Goal: Transaction & Acquisition: Book appointment/travel/reservation

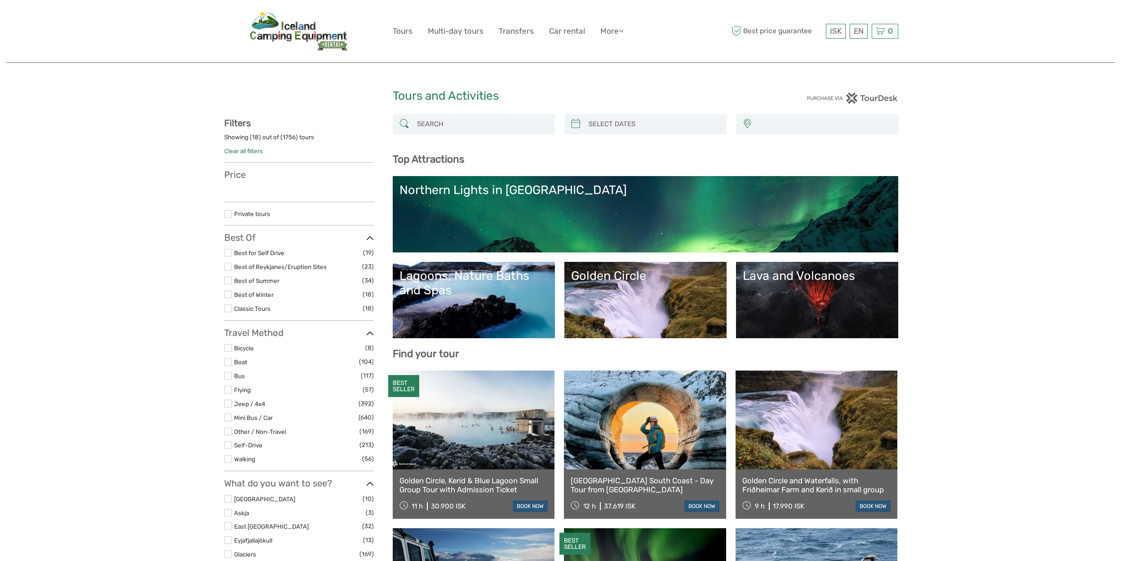
select select
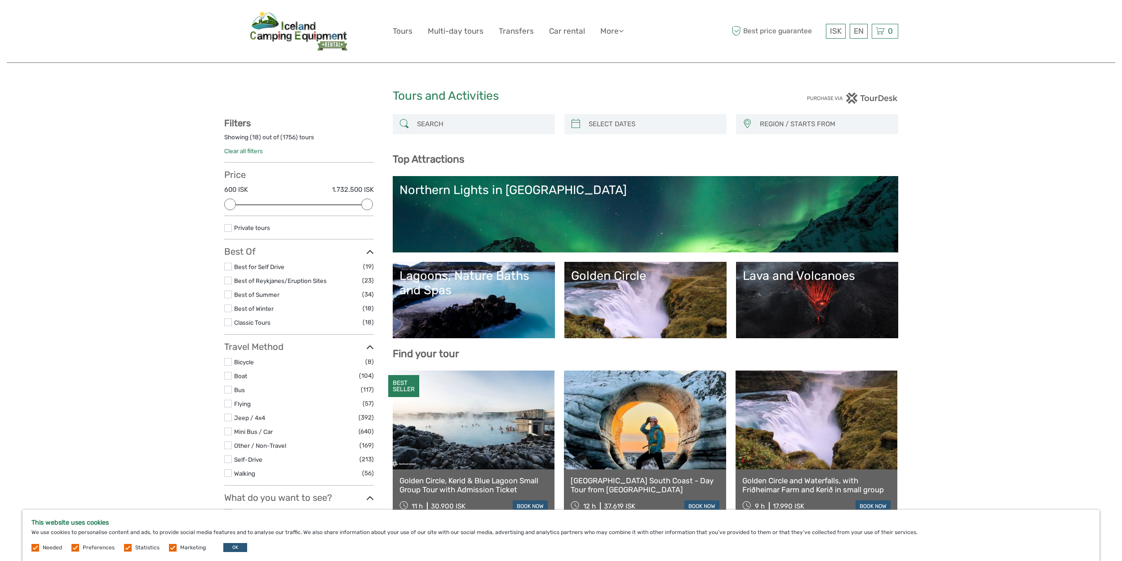
click at [228, 265] on label at bounding box center [228, 267] width 8 height 8
click at [0, 0] on input "checkbox" at bounding box center [0, 0] width 0 height 0
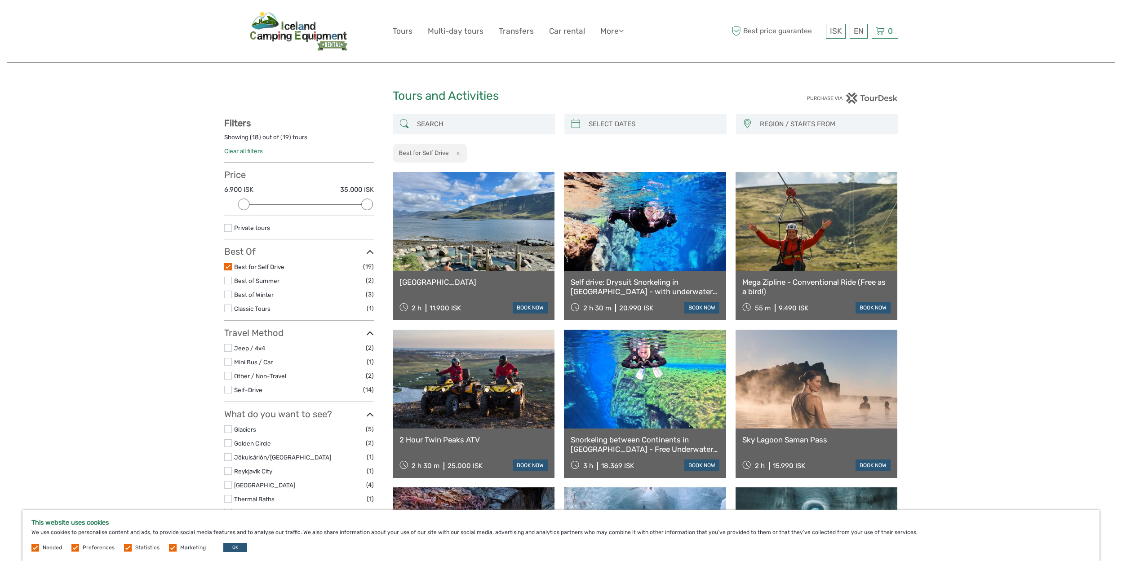
click at [226, 264] on label at bounding box center [228, 267] width 8 height 8
click at [0, 0] on input "checkbox" at bounding box center [0, 0] width 0 height 0
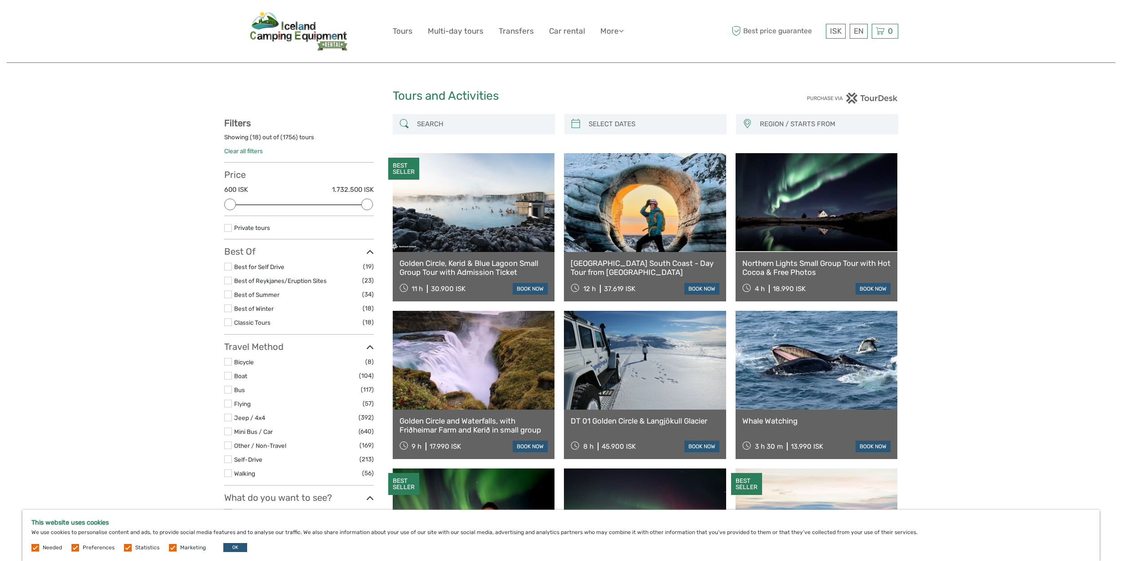
scroll to position [-7, 0]
click at [510, 37] on link "Transfers" at bounding box center [516, 31] width 35 height 13
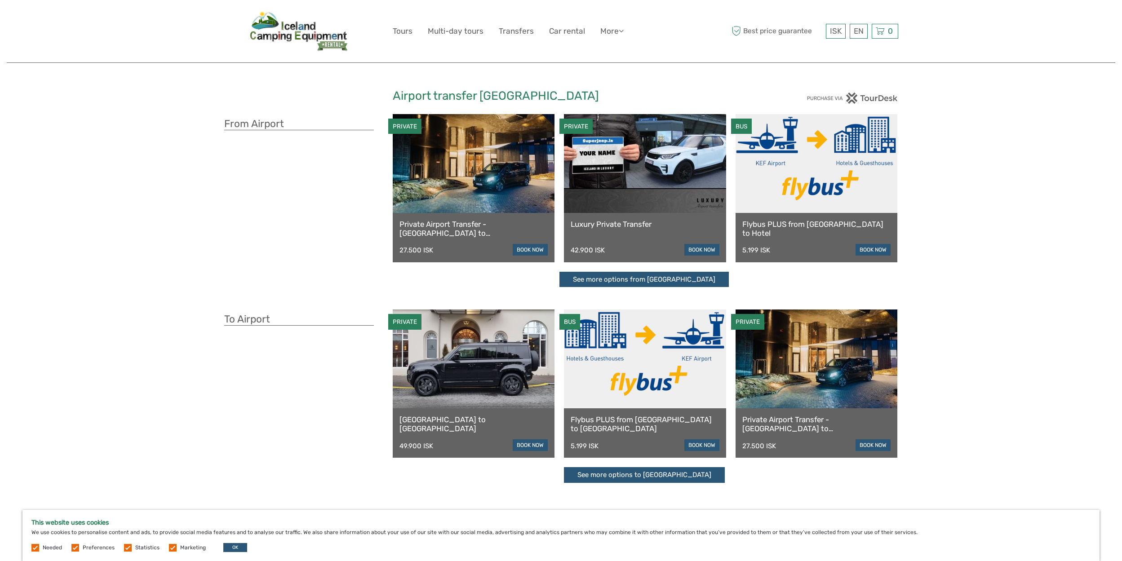
click at [664, 420] on link "Flybus PLUS from [GEOGRAPHIC_DATA] to [GEOGRAPHIC_DATA]" at bounding box center [645, 424] width 149 height 18
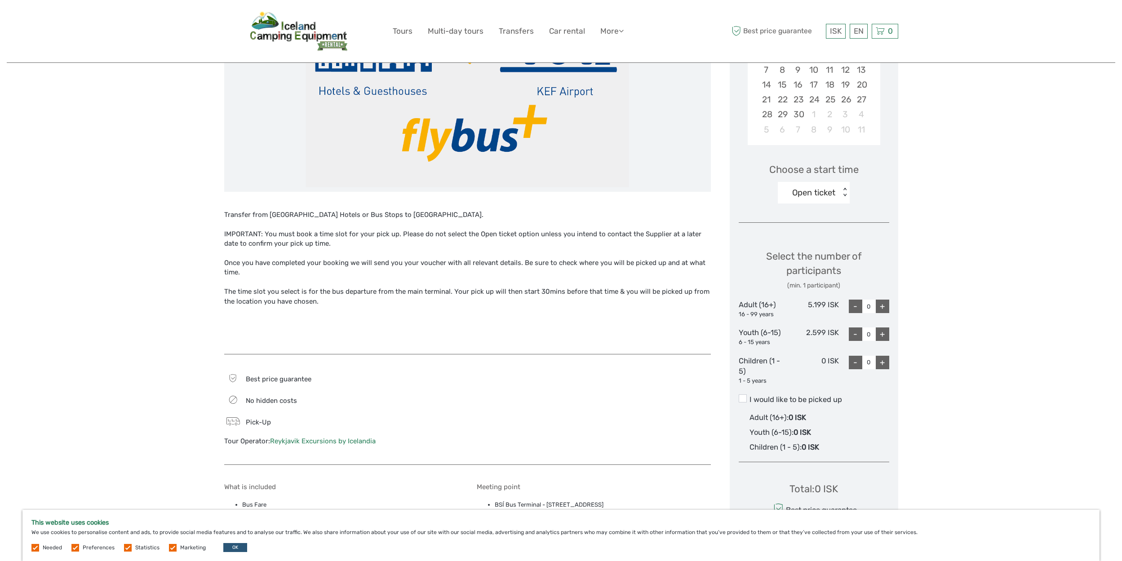
scroll to position [209, 0]
click at [880, 305] on div "+" at bounding box center [882, 308] width 13 height 13
type input "1"
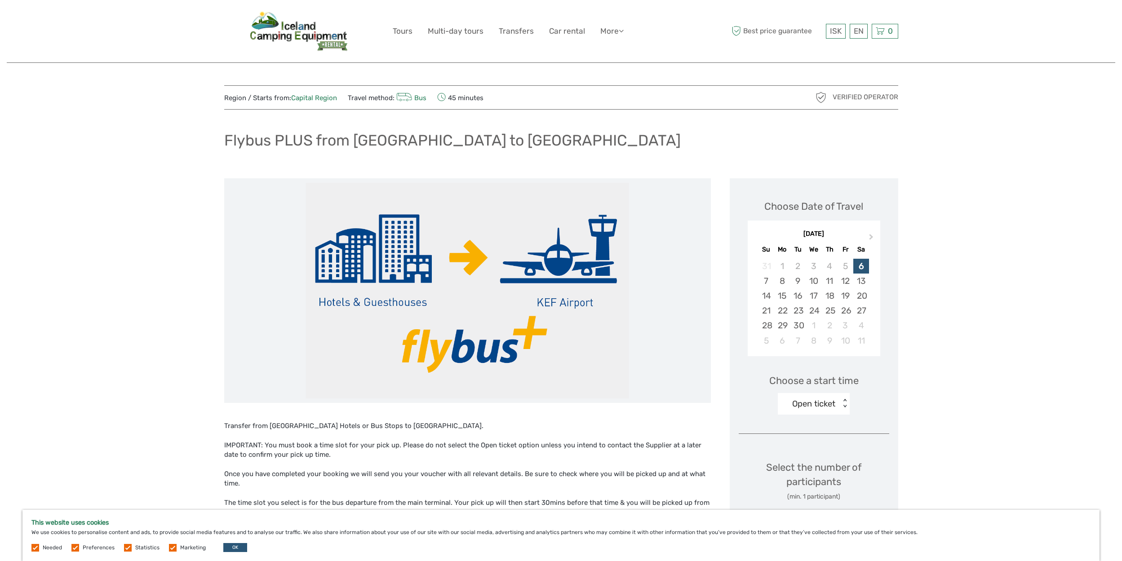
scroll to position [0, 0]
click at [850, 45] on link "English" at bounding box center [848, 49] width 38 height 16
